Goal: Transaction & Acquisition: Purchase product/service

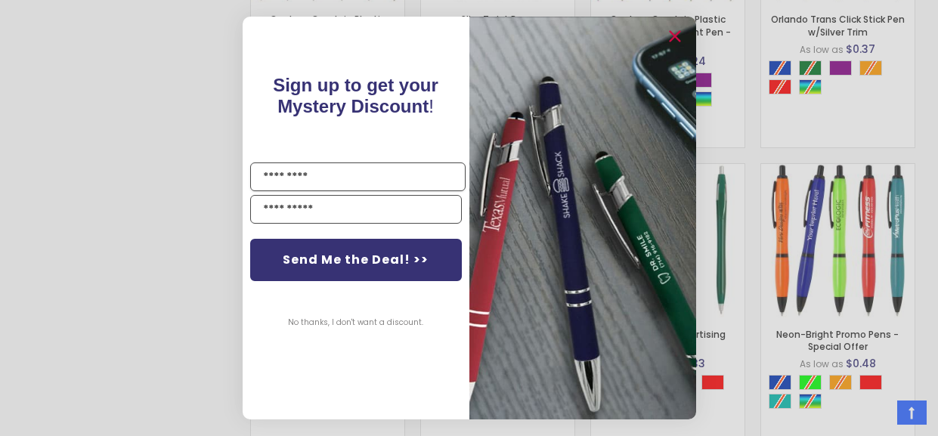
scroll to position [1720, 0]
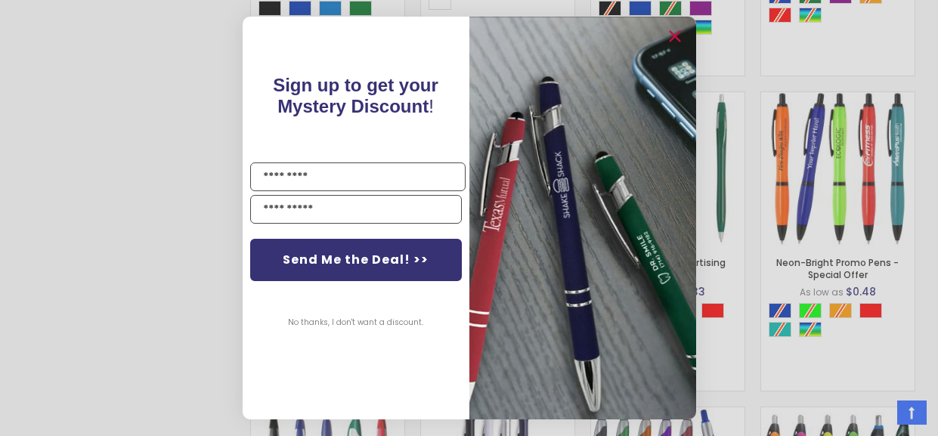
click at [558, 262] on img "POPUP Form" at bounding box center [582, 218] width 227 height 403
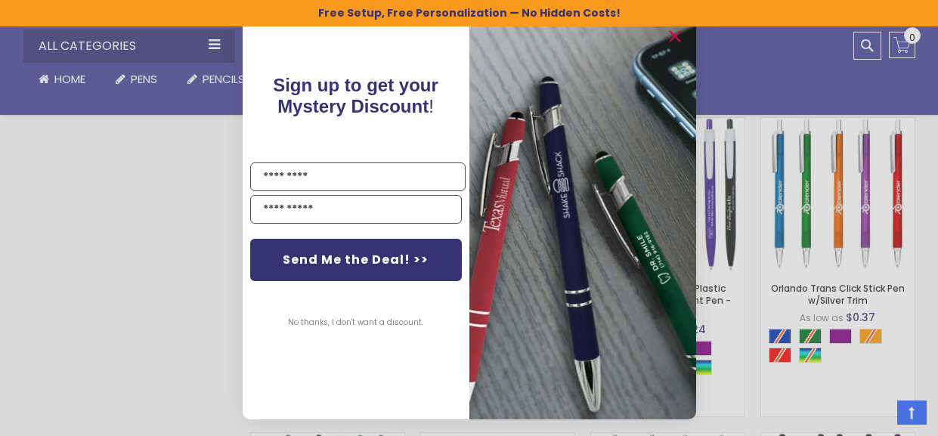
scroll to position [1367, 0]
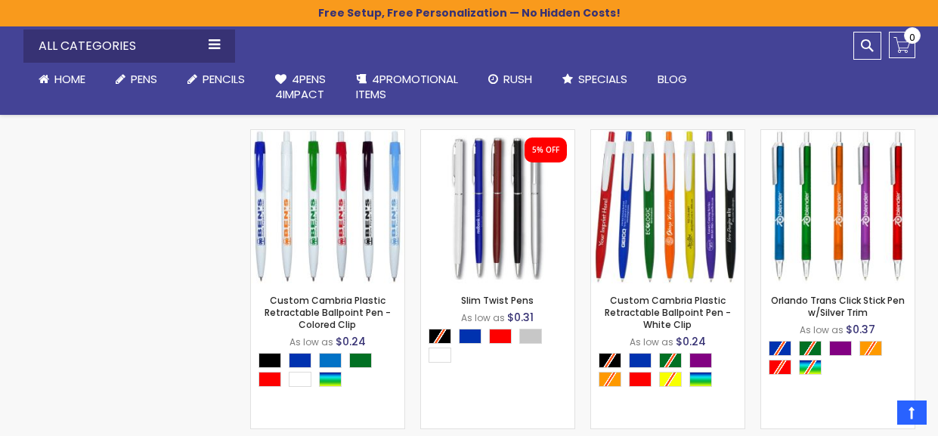
click at [825, 241] on div "Close dialog Sign up to get your Mystery Discount ! Name Email Send Me the Deal…" at bounding box center [469, 218] width 938 height 436
click at [829, 303] on link "Orlando Trans Click Stick Pen w/Silver Trim" at bounding box center [838, 306] width 134 height 25
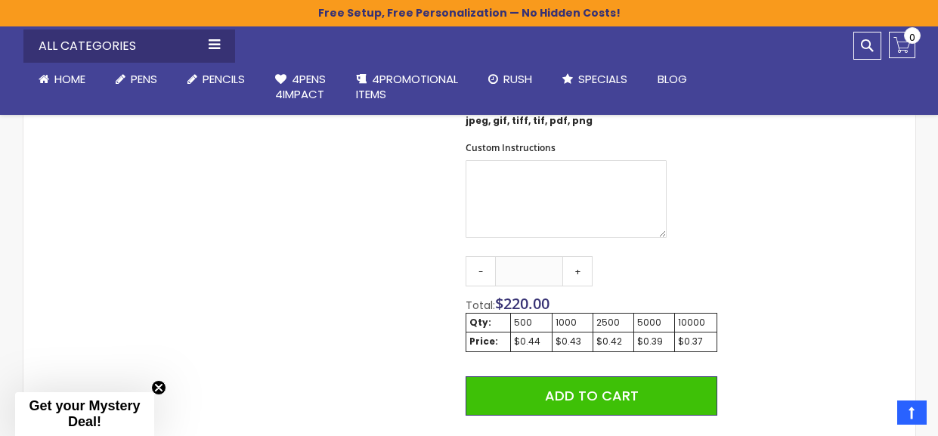
scroll to position [840, 0]
